Goal: Check status: Check status

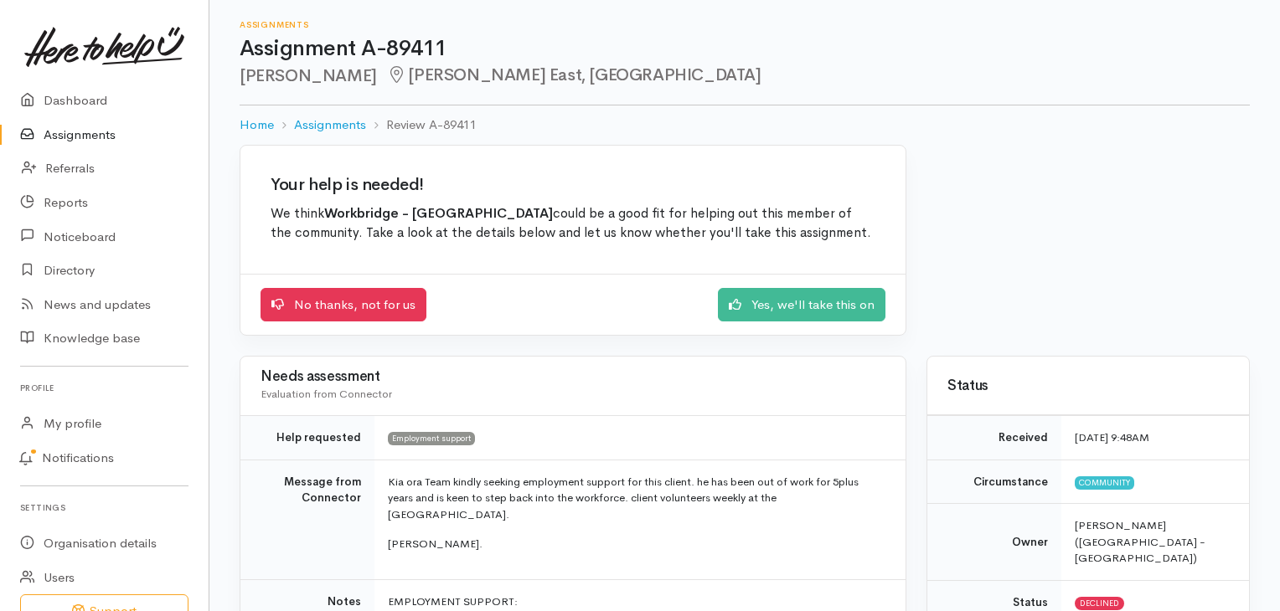
click at [100, 137] on link "Assignments" at bounding box center [104, 135] width 209 height 34
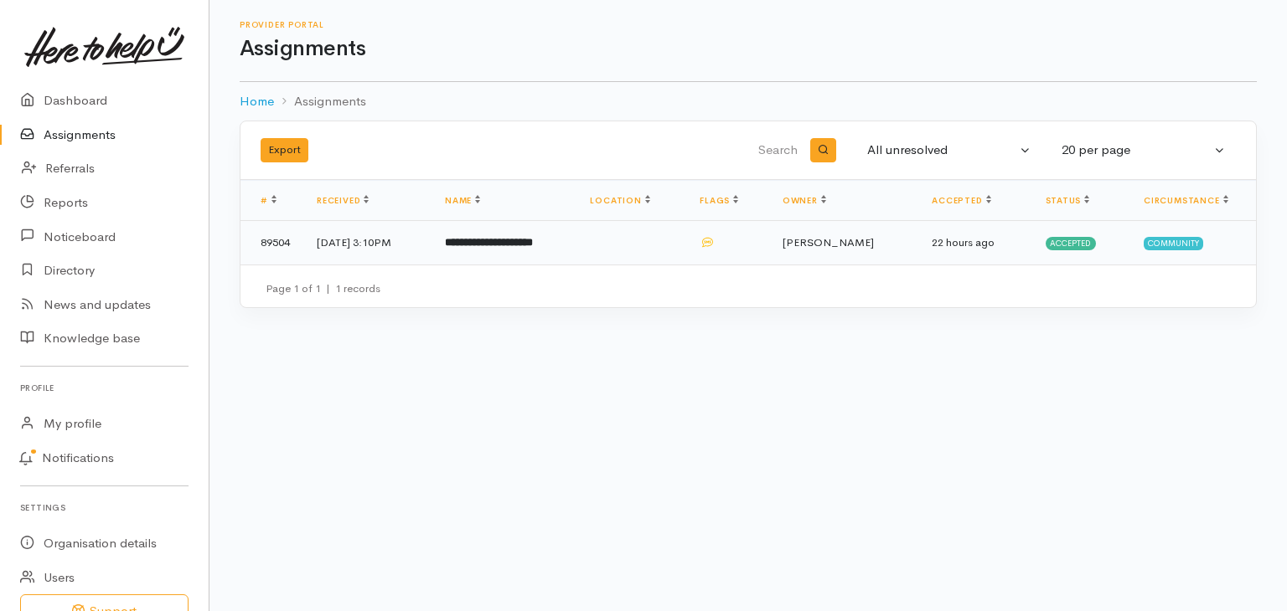
click at [509, 241] on b "**********" at bounding box center [489, 242] width 88 height 11
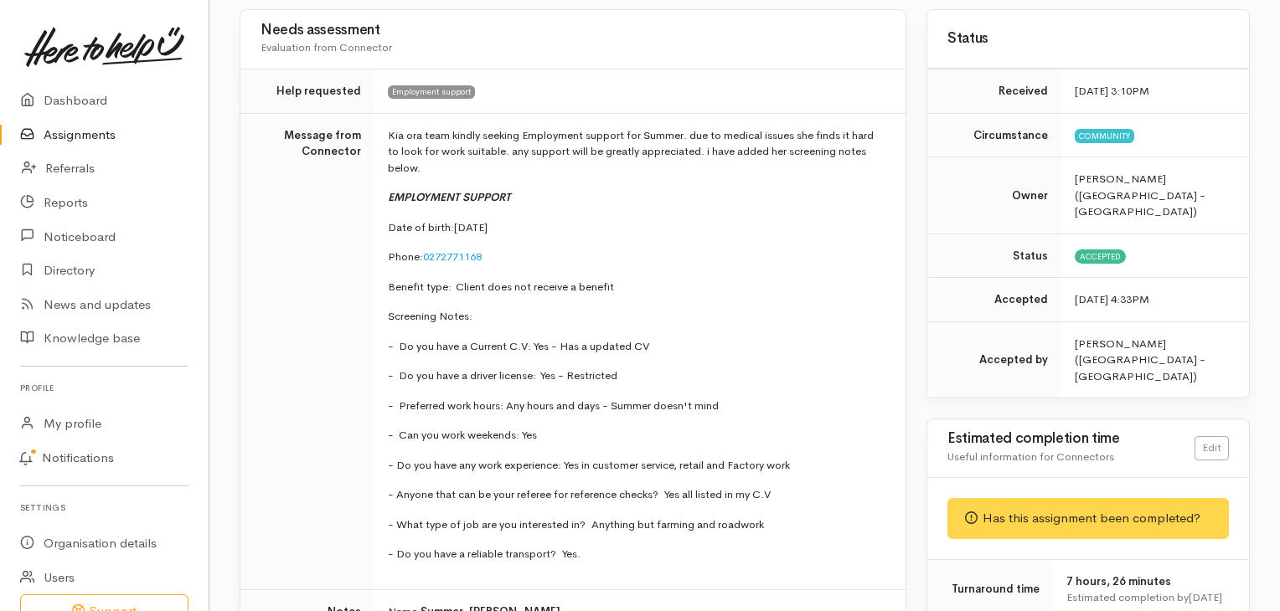
scroll to position [84, 0]
